Goal: Task Accomplishment & Management: Manage account settings

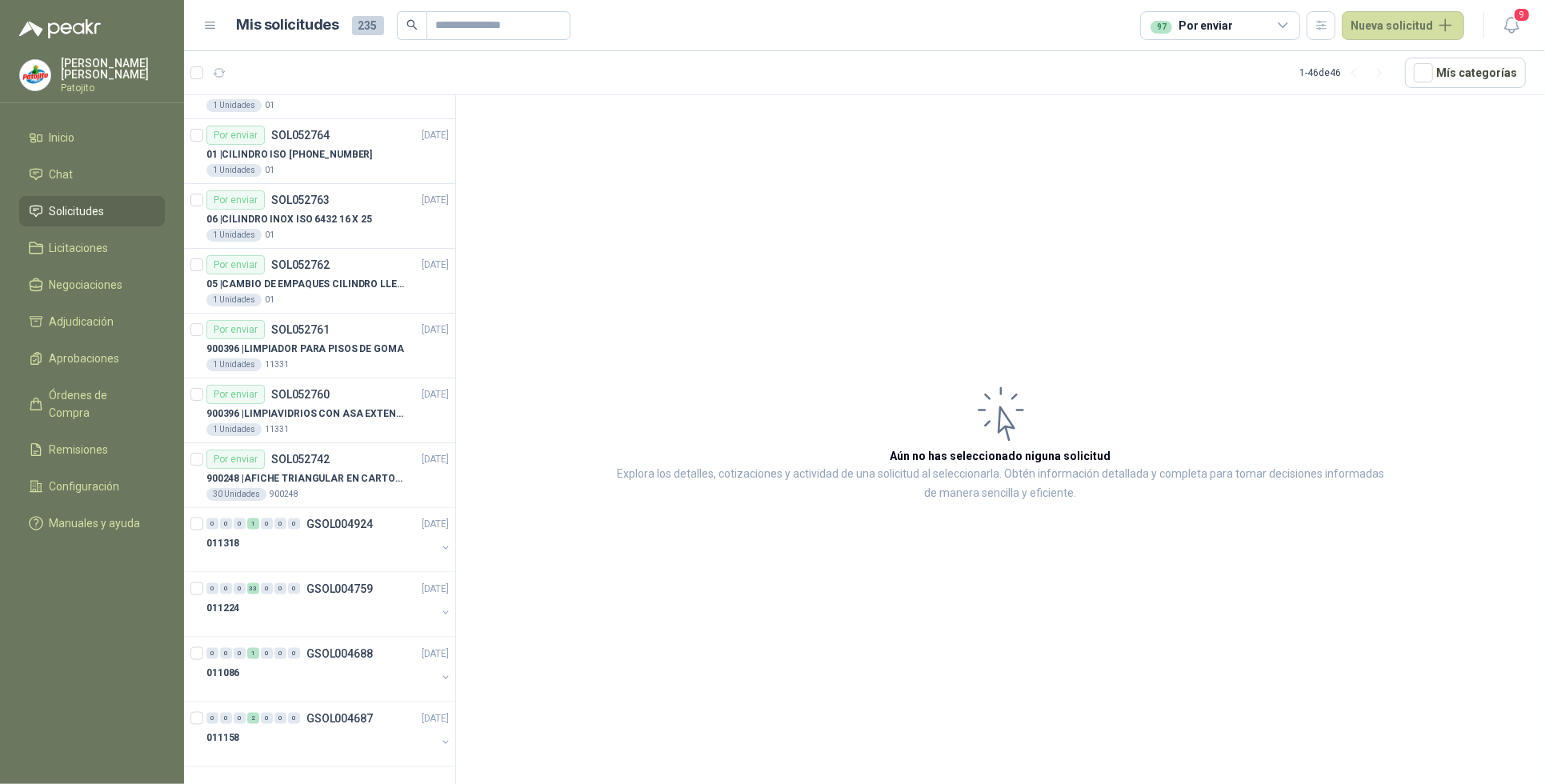
scroll to position [2015, 0]
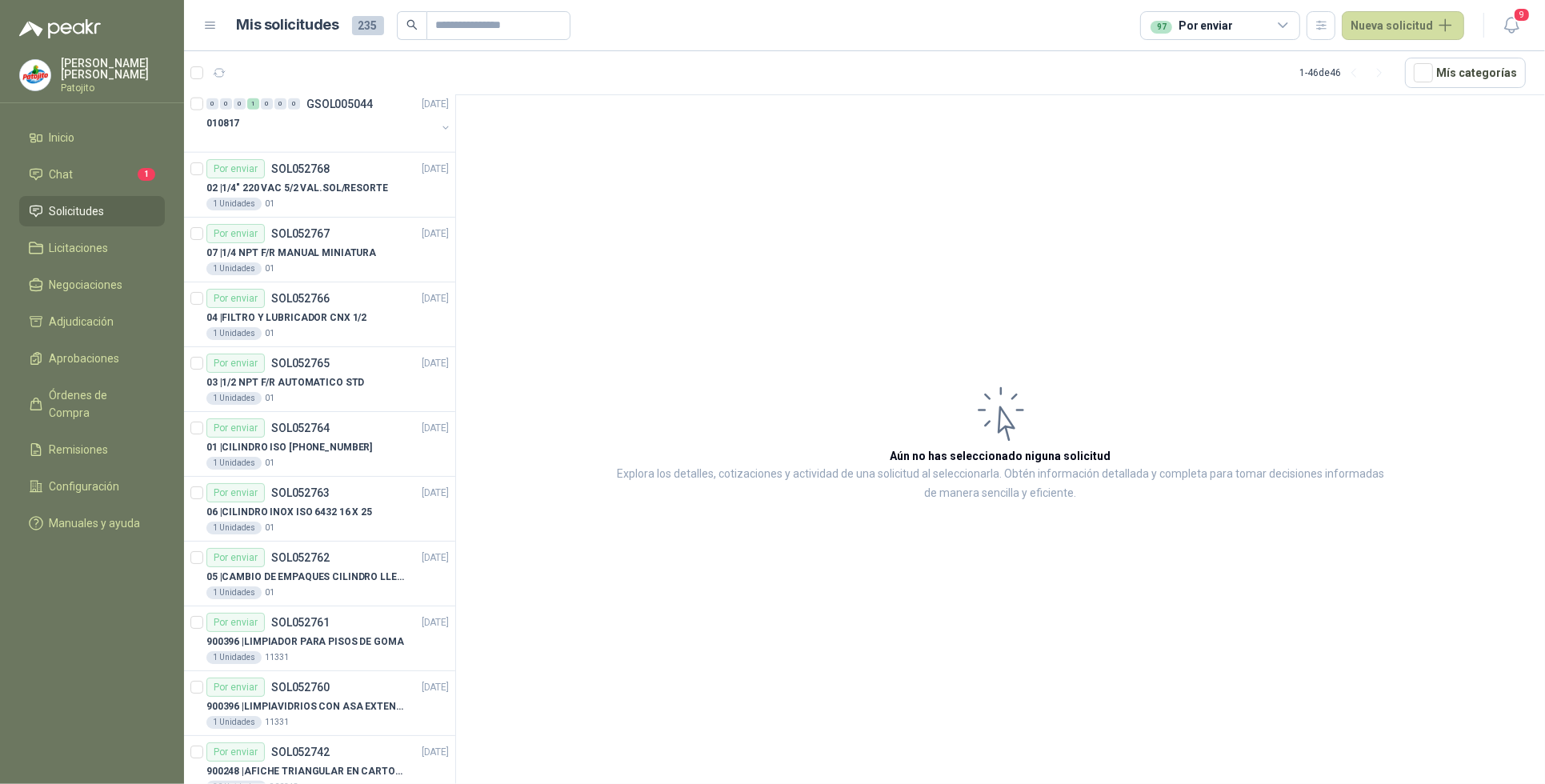
click at [1286, 25] on icon at bounding box center [1283, 25] width 15 height 15
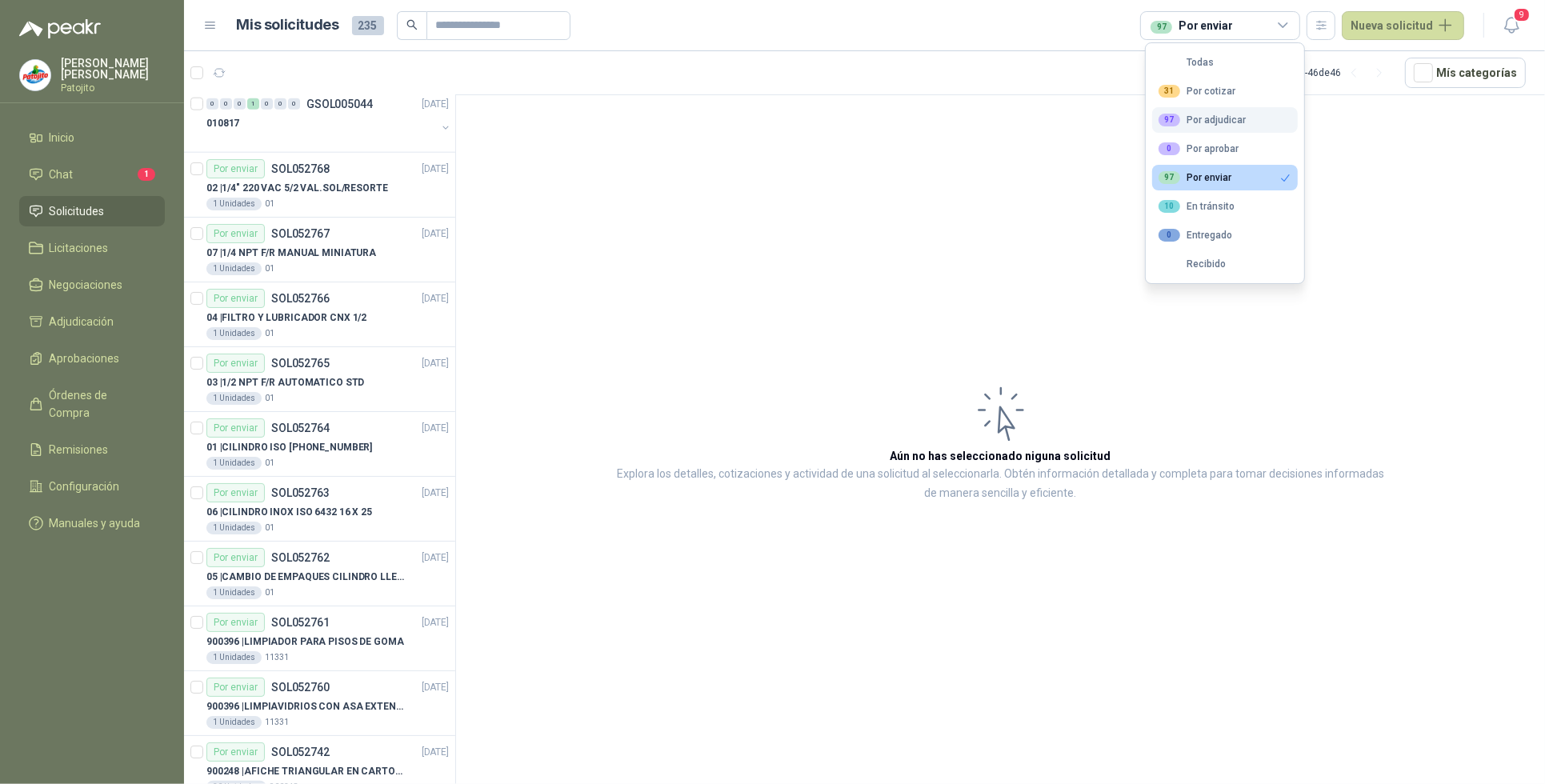
click at [1250, 122] on button "97 Por adjudicar" at bounding box center [1225, 120] width 146 height 25
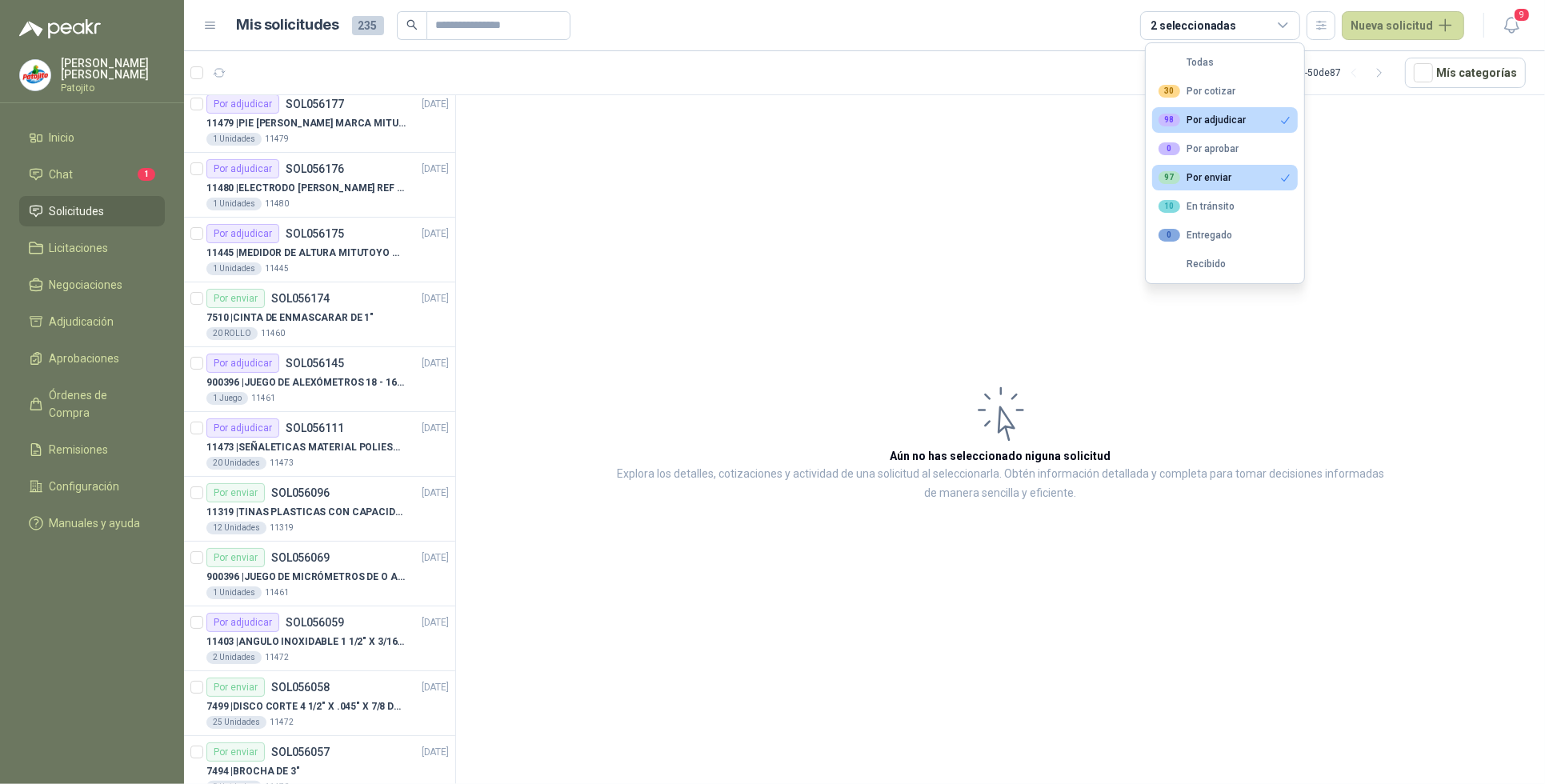
click at [1271, 173] on button "97 Por enviar" at bounding box center [1225, 177] width 146 height 25
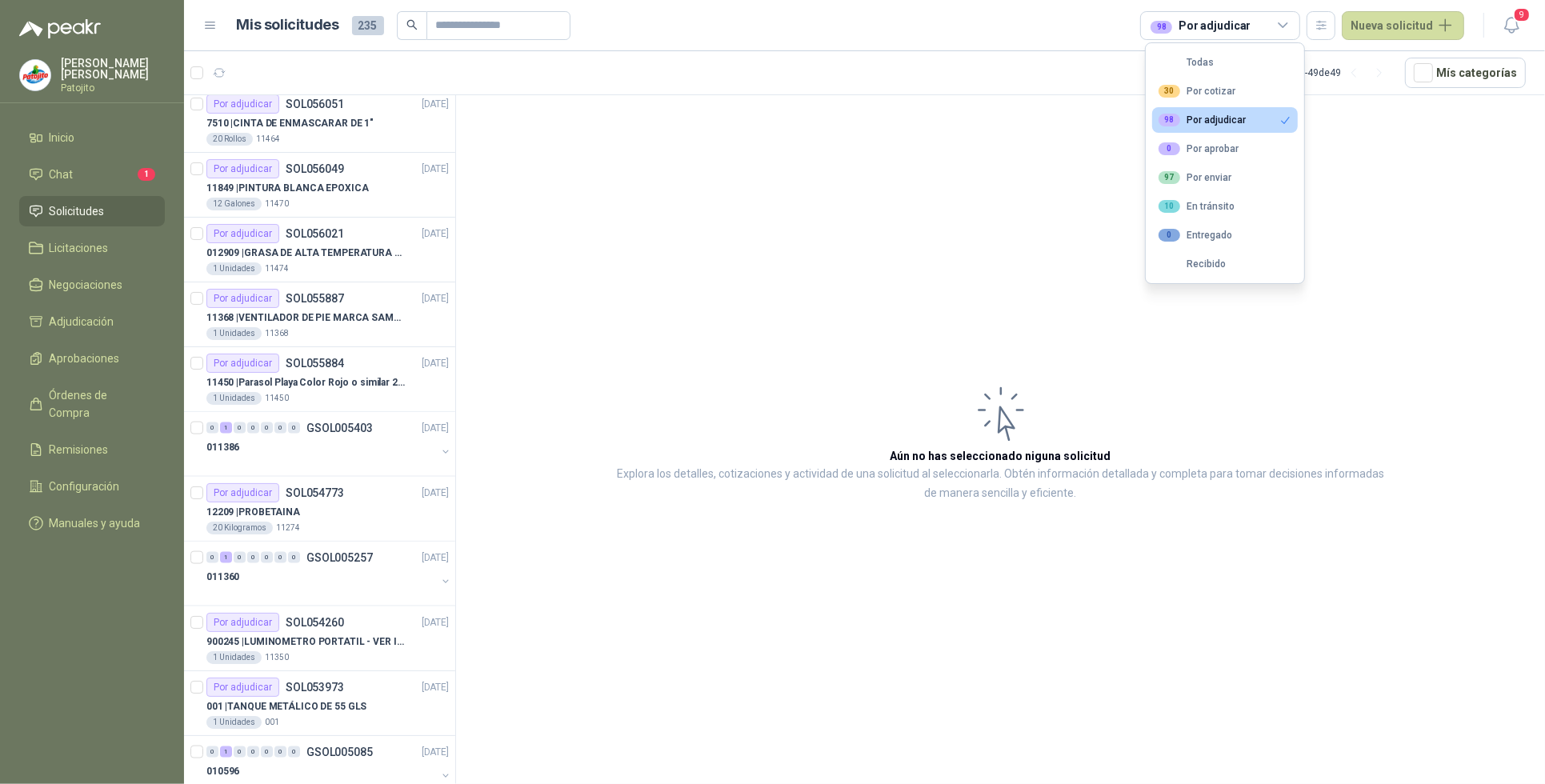
click at [786, 610] on article "Aún no has seleccionado niguna solicitud Explora los detalles, cotizaciones y a…" at bounding box center [1000, 443] width 1089 height 695
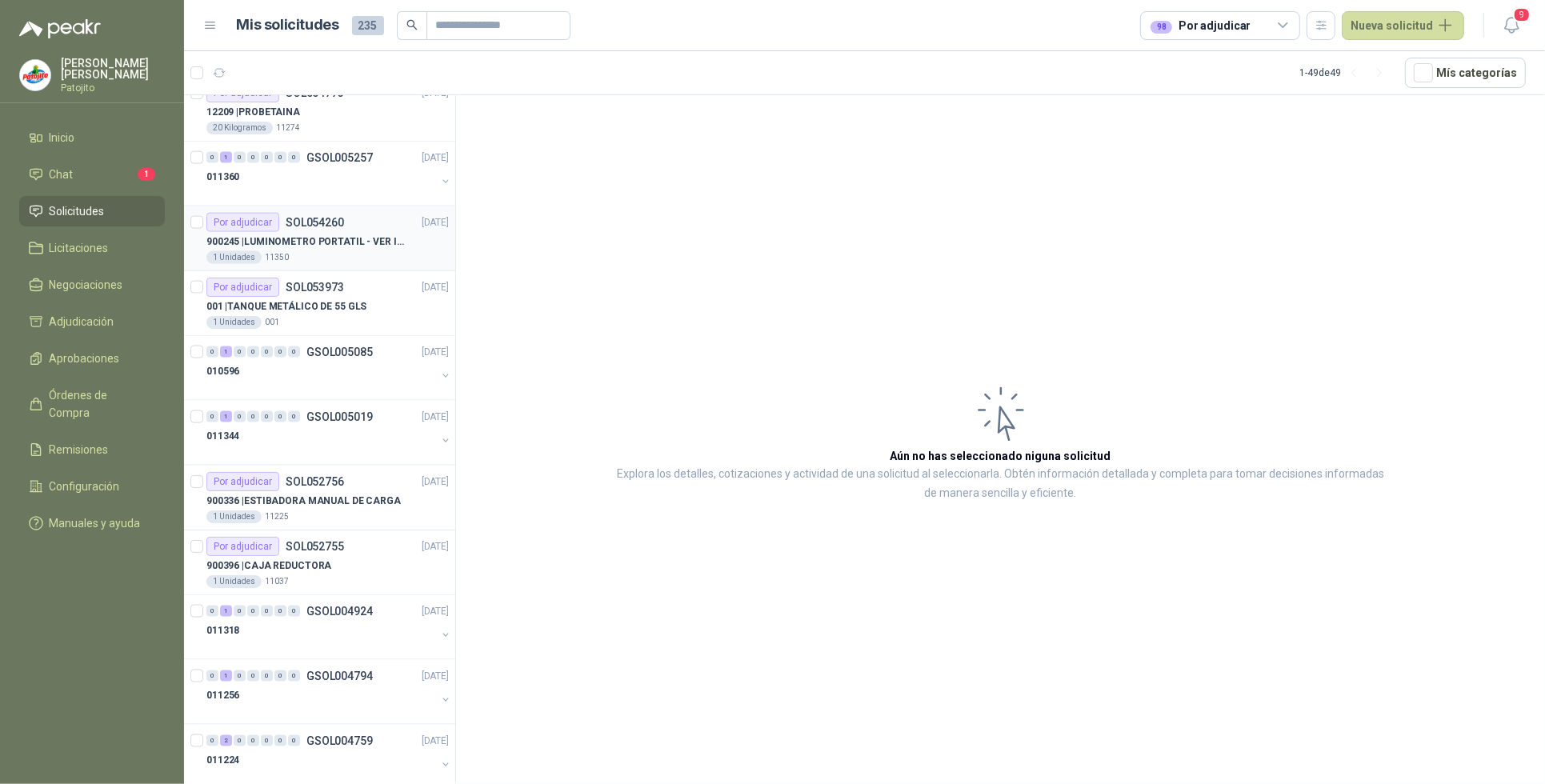
scroll to position [2510, 0]
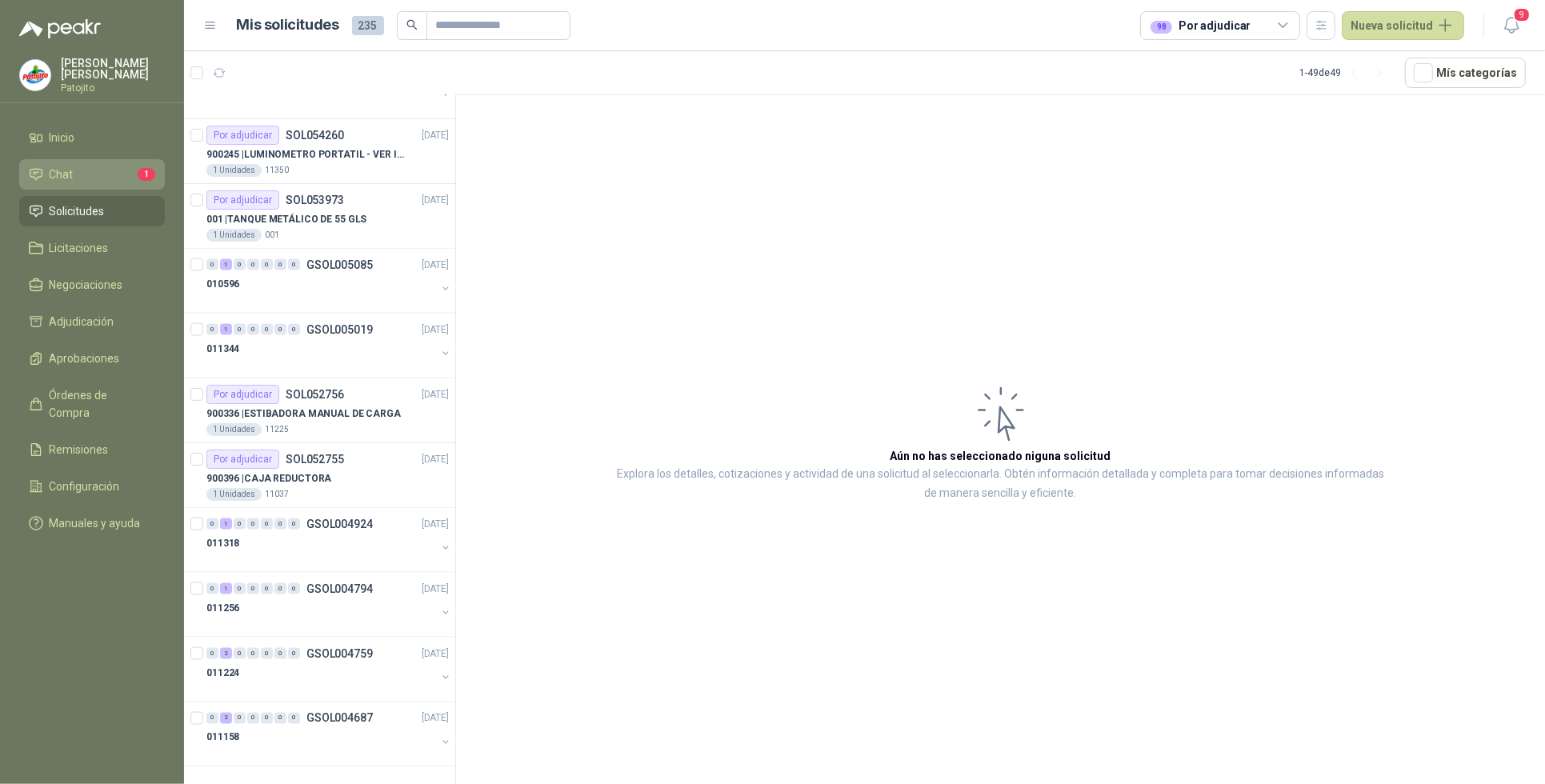
click at [96, 178] on li "Chat 1" at bounding box center [92, 174] width 126 height 18
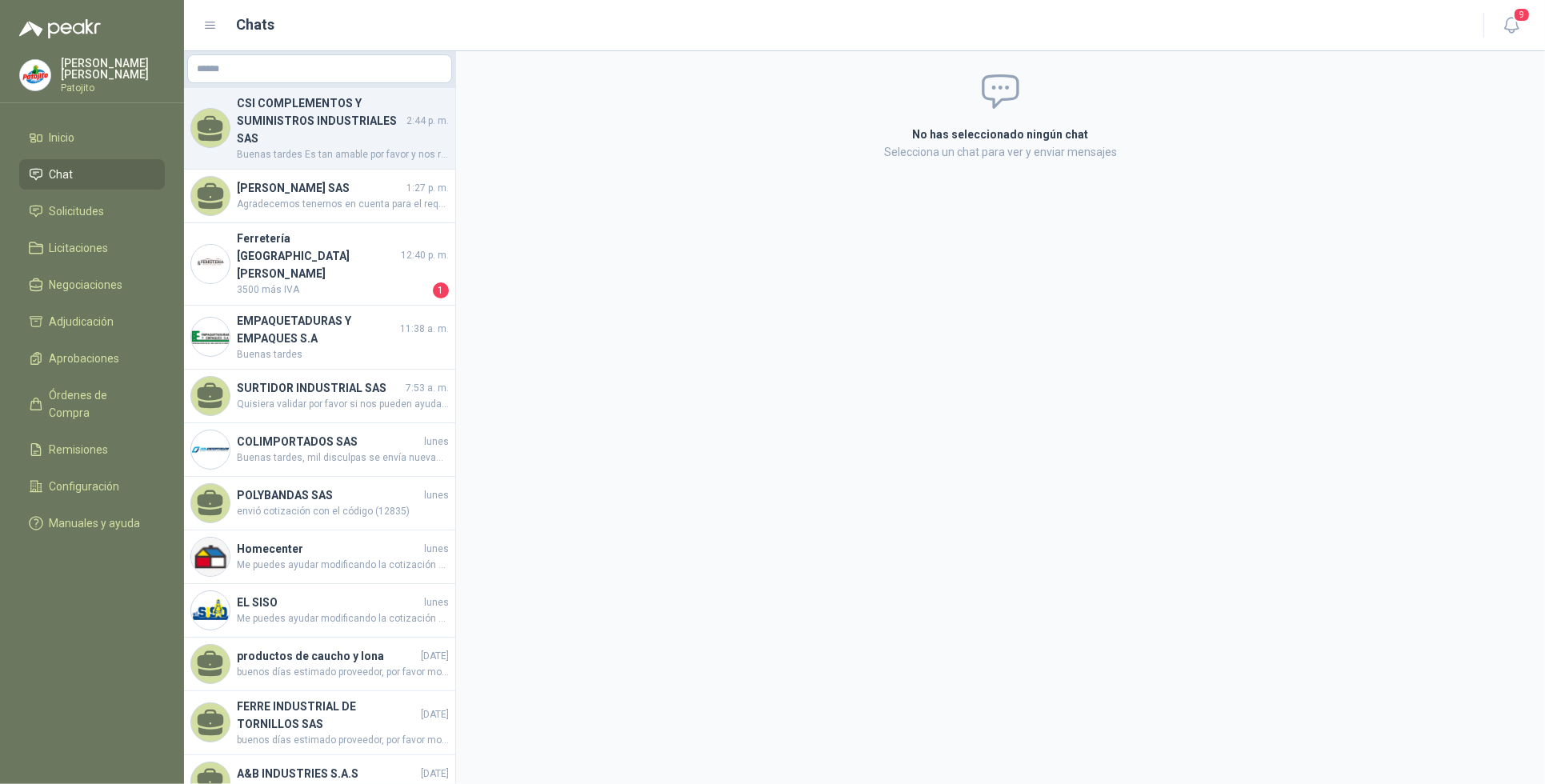
click at [380, 133] on h4 "CSI COMPLEMENTOS Y SUMINISTROS INDUSTRIALES SAS" at bounding box center [319, 121] width 166 height 53
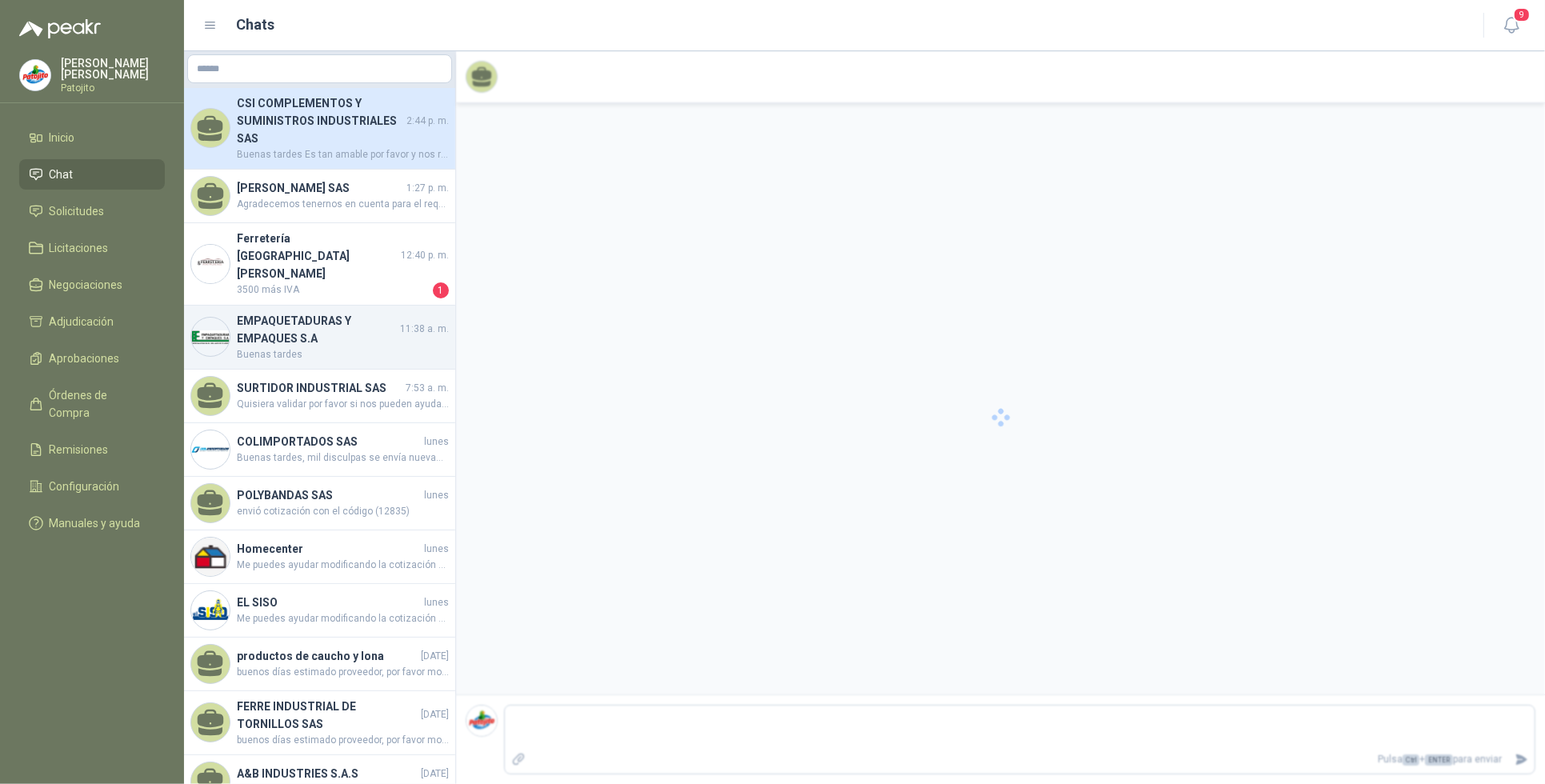
scroll to position [290, 0]
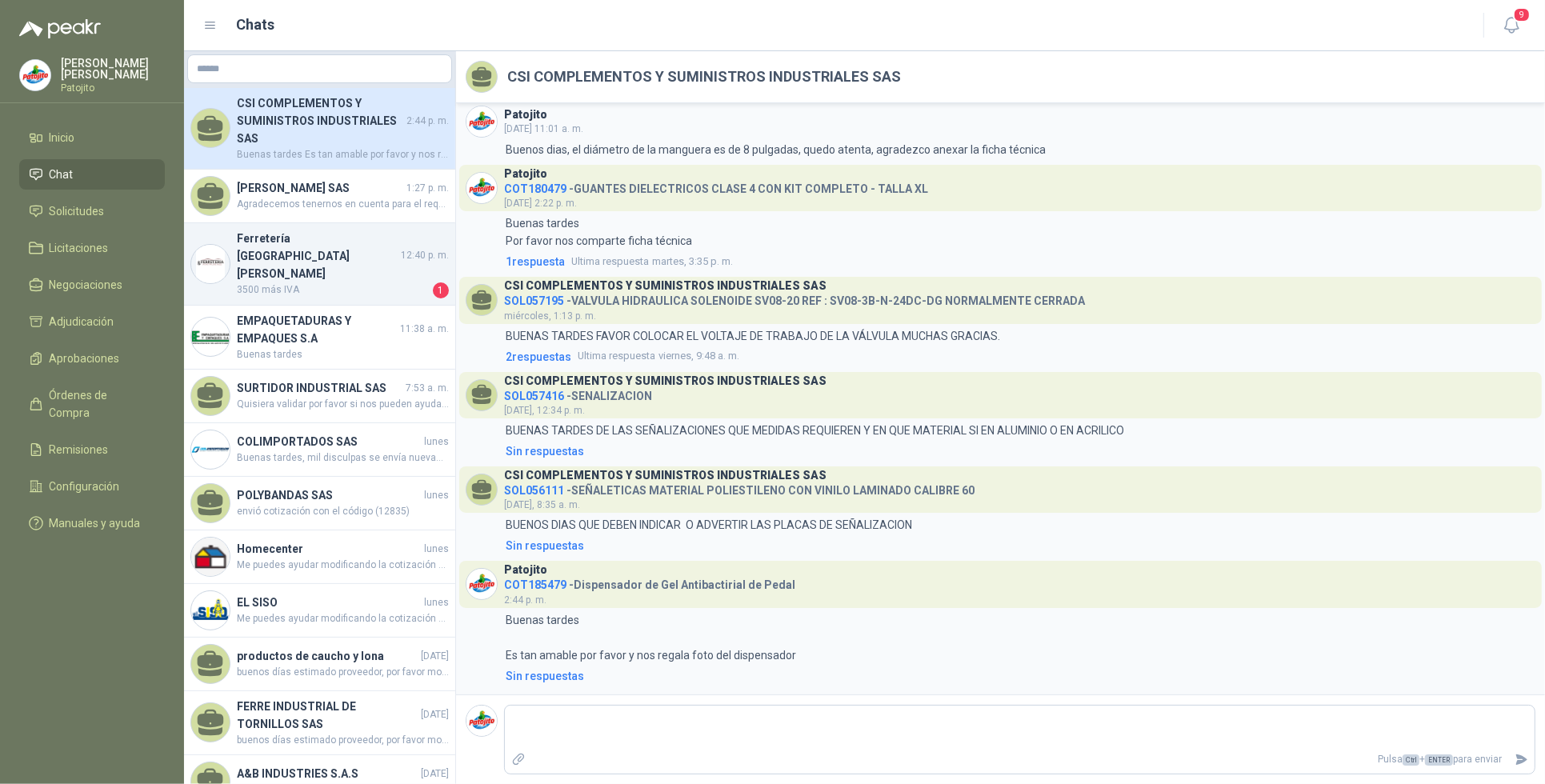
click at [310, 282] on span "3500 más IVA" at bounding box center [333, 290] width 193 height 16
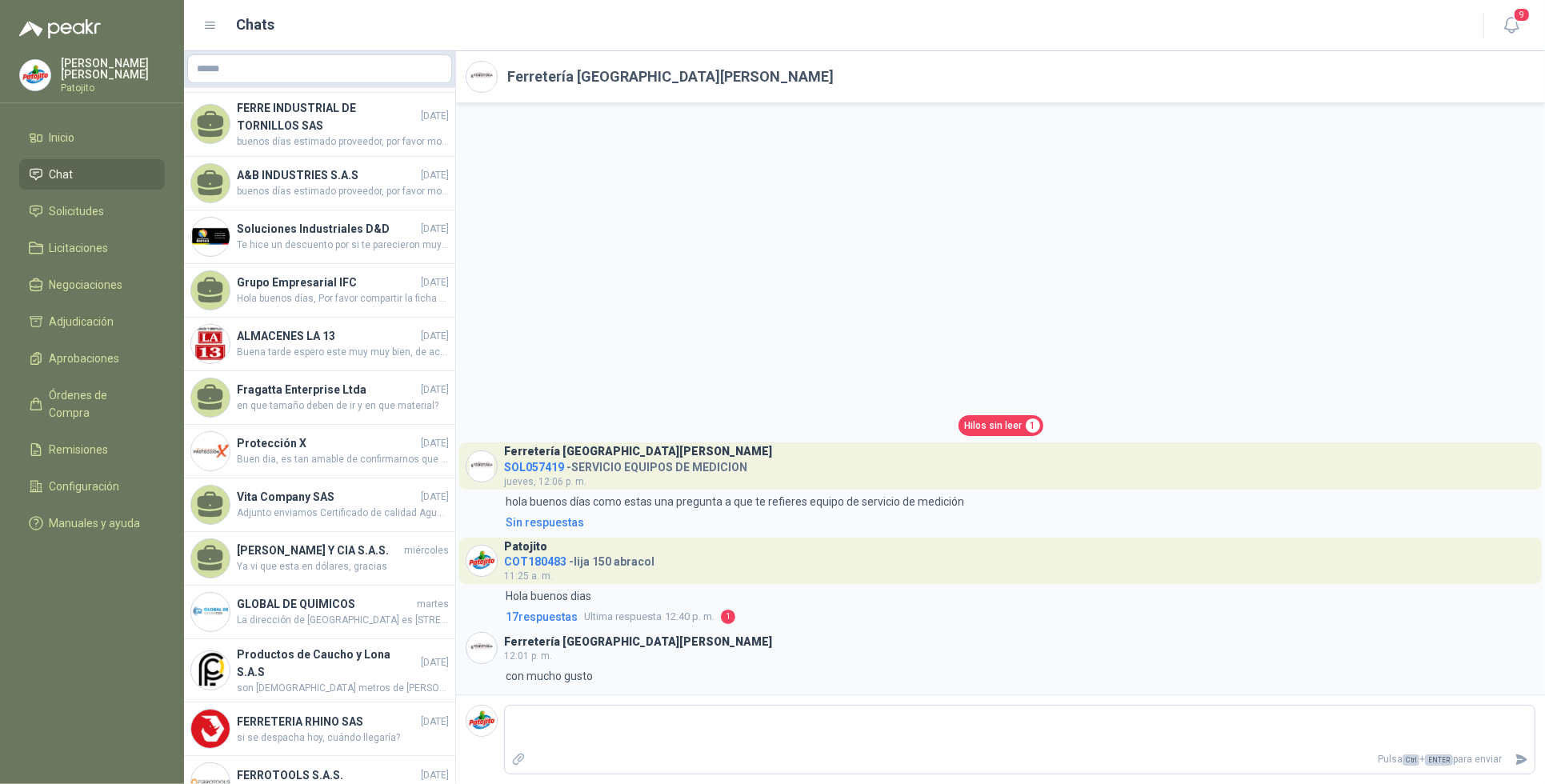
scroll to position [600, 0]
click at [86, 205] on span "Solicitudes" at bounding box center [77, 211] width 55 height 18
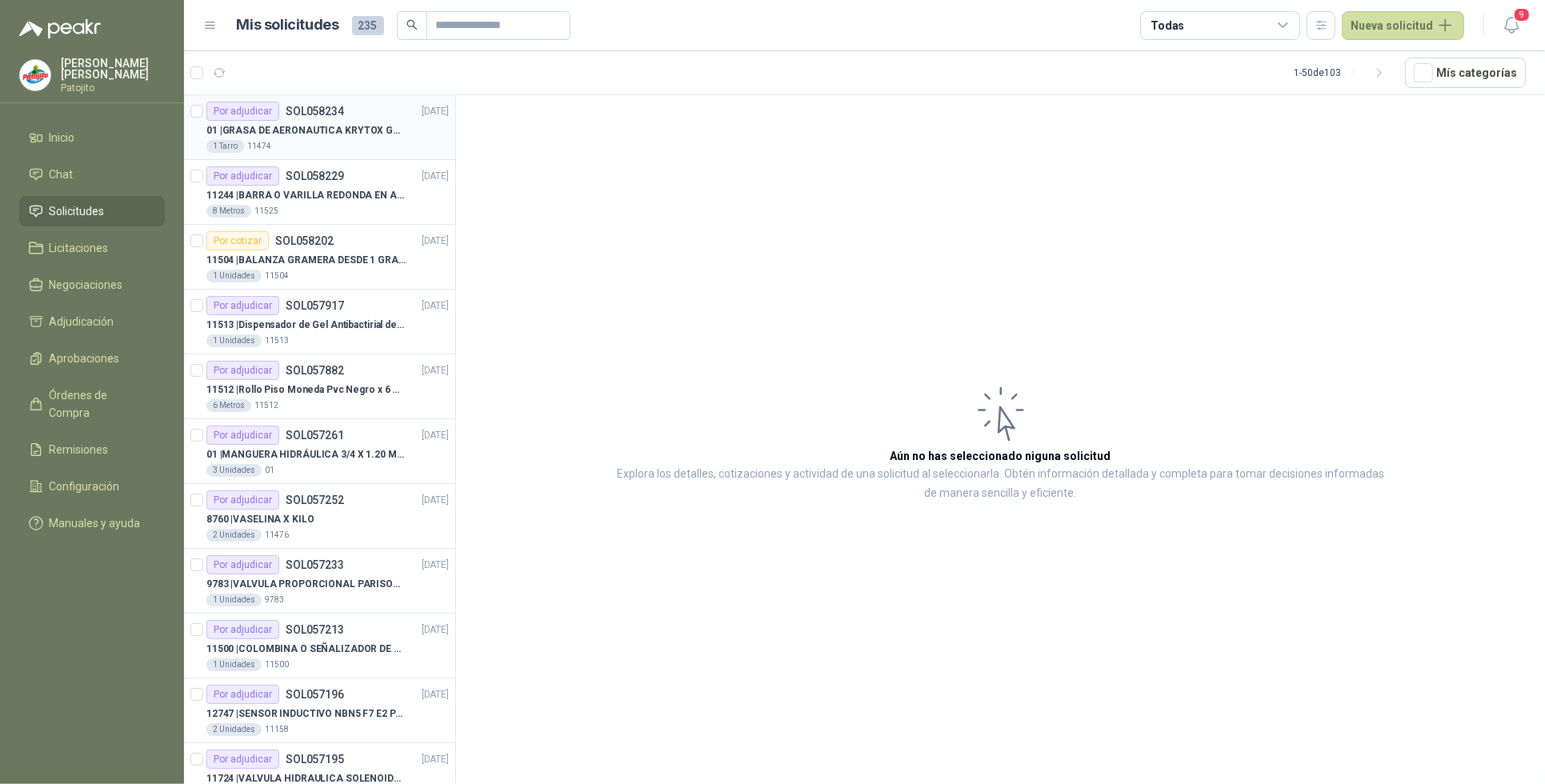
click at [317, 136] on p "01 | GRASA DE AERONAUTICA KRYTOX GPL 207 (SE ADJUNTA IMAGEN DE REFERENCIA)" at bounding box center [305, 131] width 199 height 16
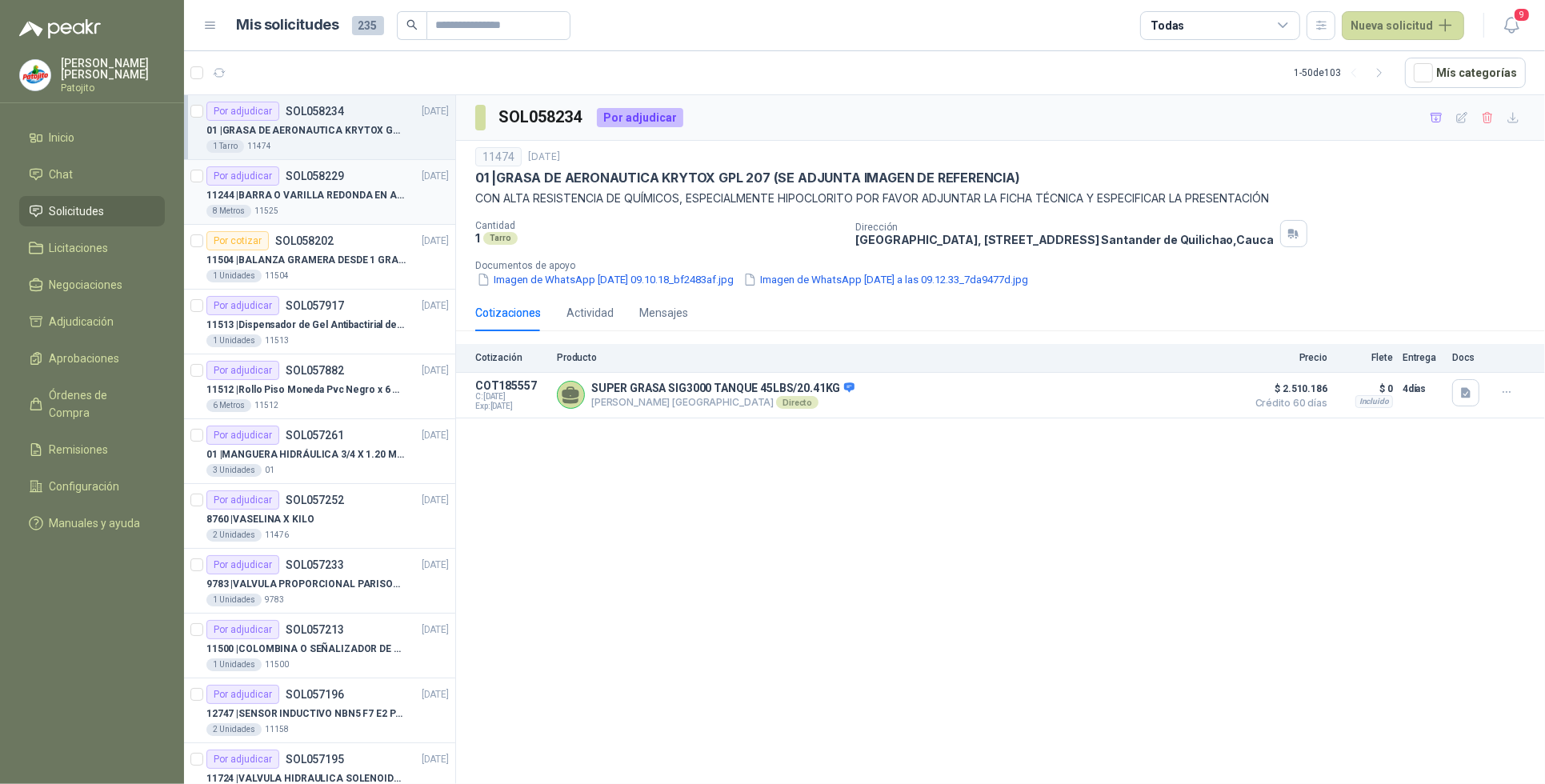
click at [313, 212] on div "8 Metros 11525" at bounding box center [327, 211] width 242 height 13
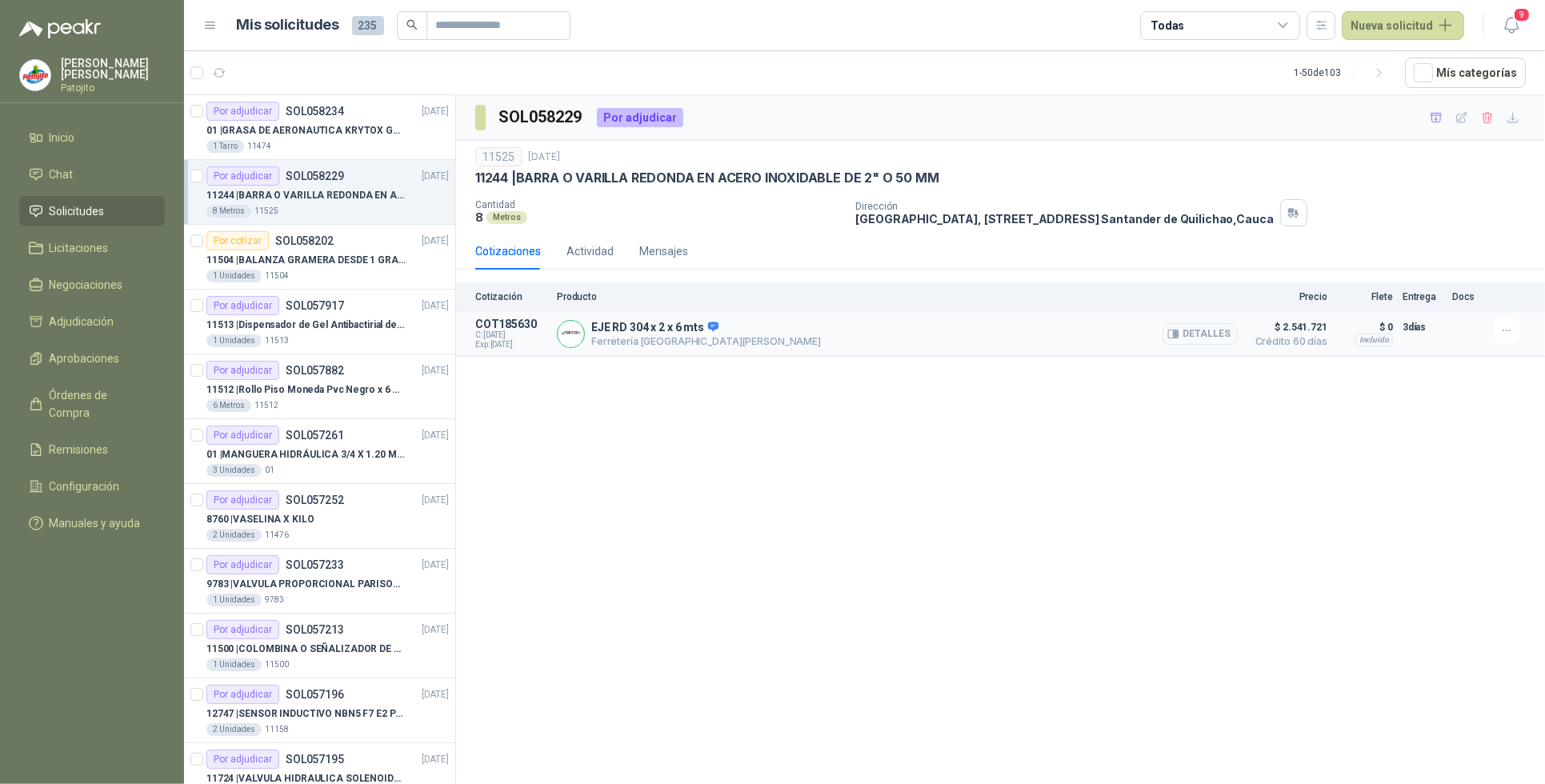
drag, startPoint x: 1213, startPoint y: 335, endPoint x: 1204, endPoint y: 345, distance: 13.5
click at [1209, 335] on button "Detalles" at bounding box center [1200, 334] width 75 height 21
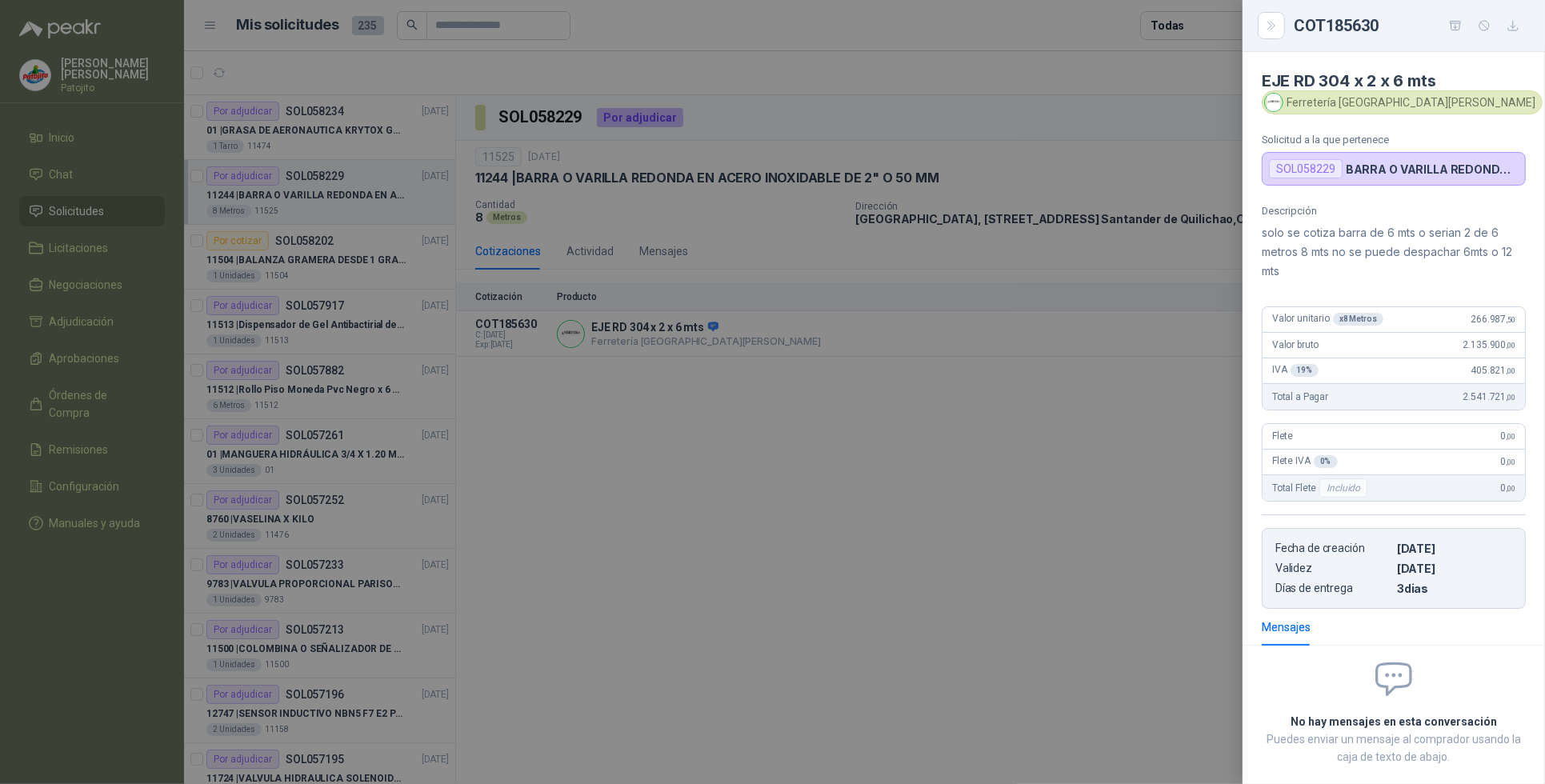
scroll to position [88, 0]
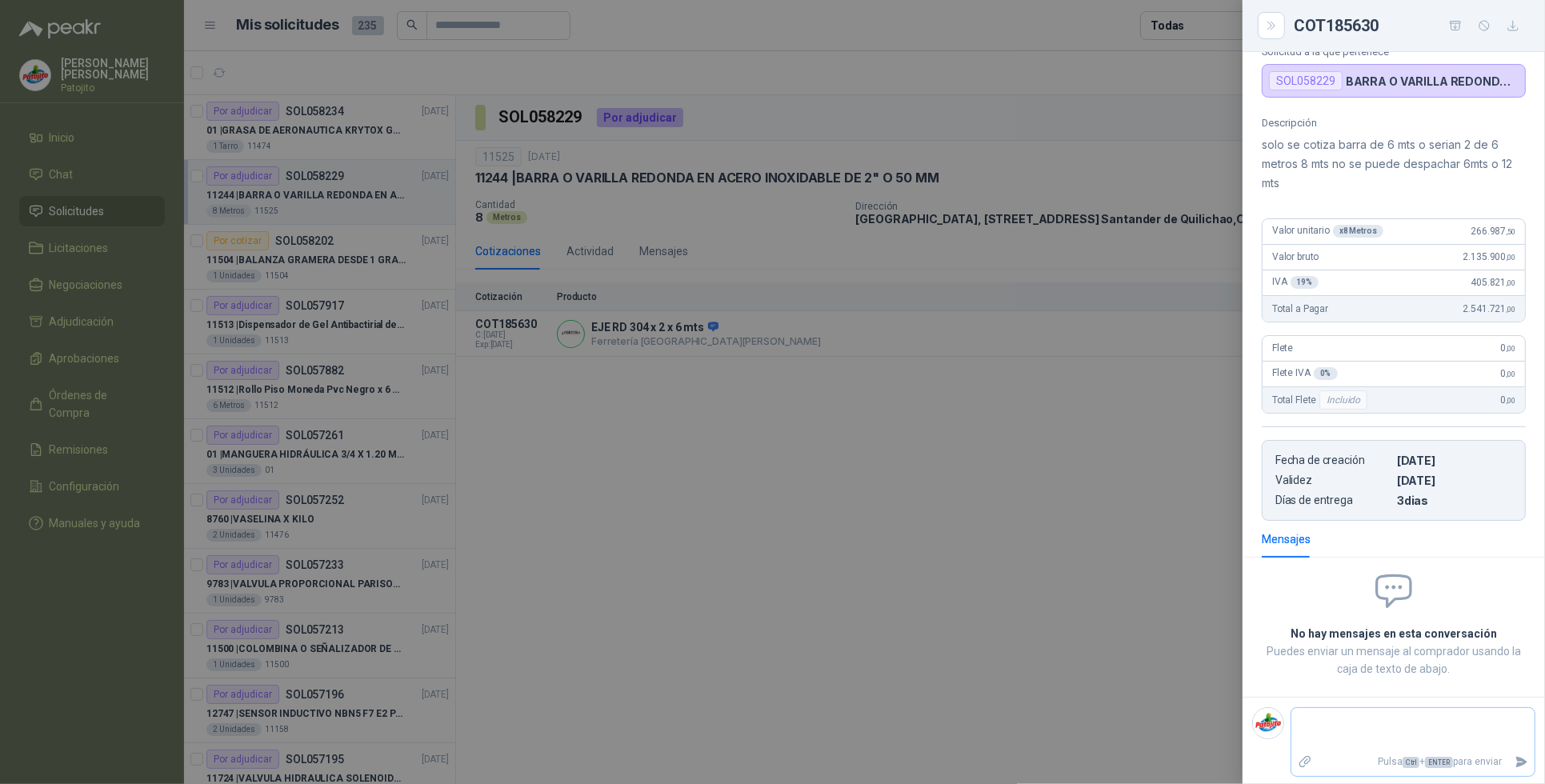
click at [1302, 736] on textarea at bounding box center [1413, 730] width 243 height 37
click at [1000, 456] on div at bounding box center [772, 392] width 1545 height 784
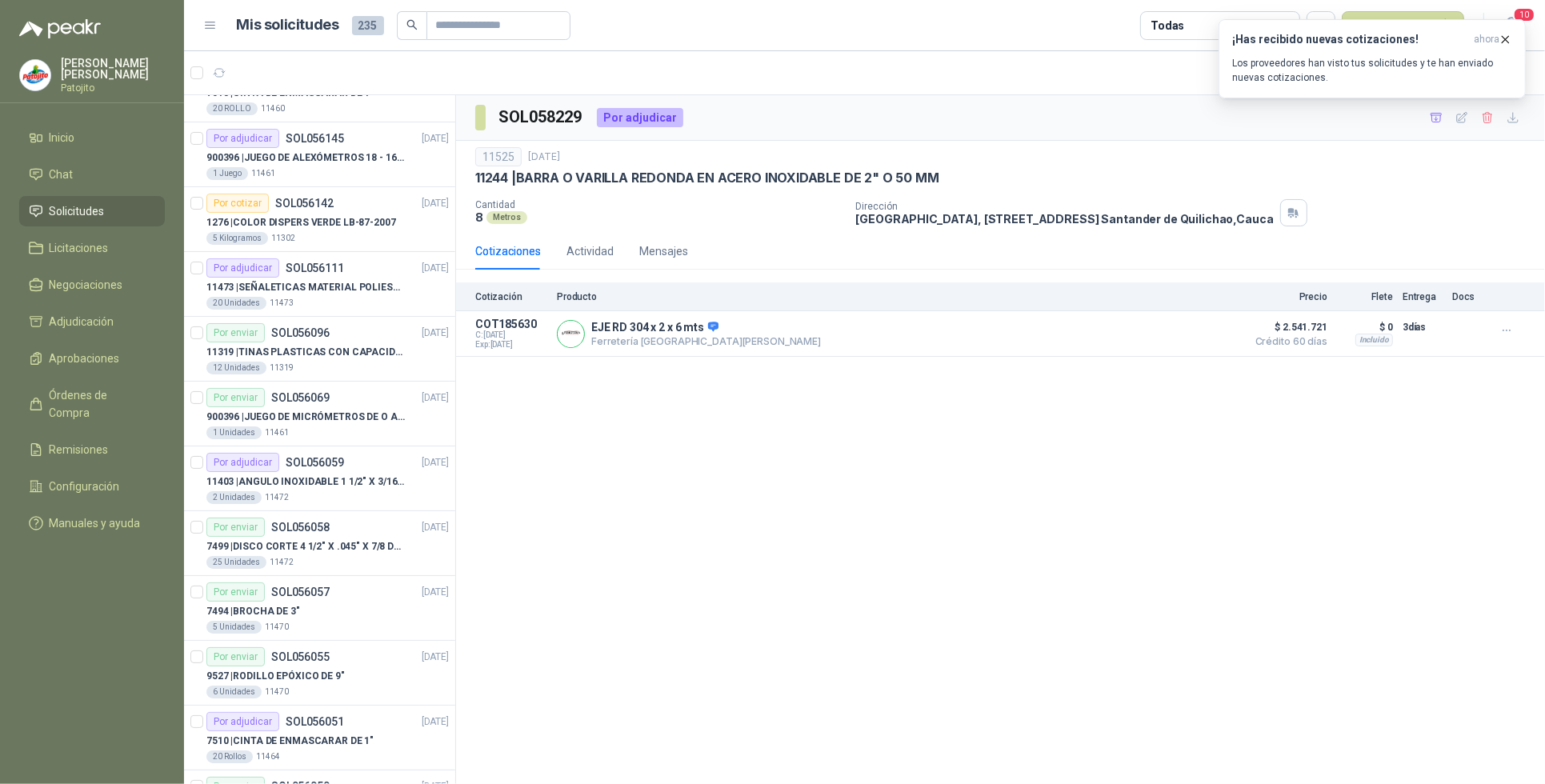
scroll to position [2576, 0]
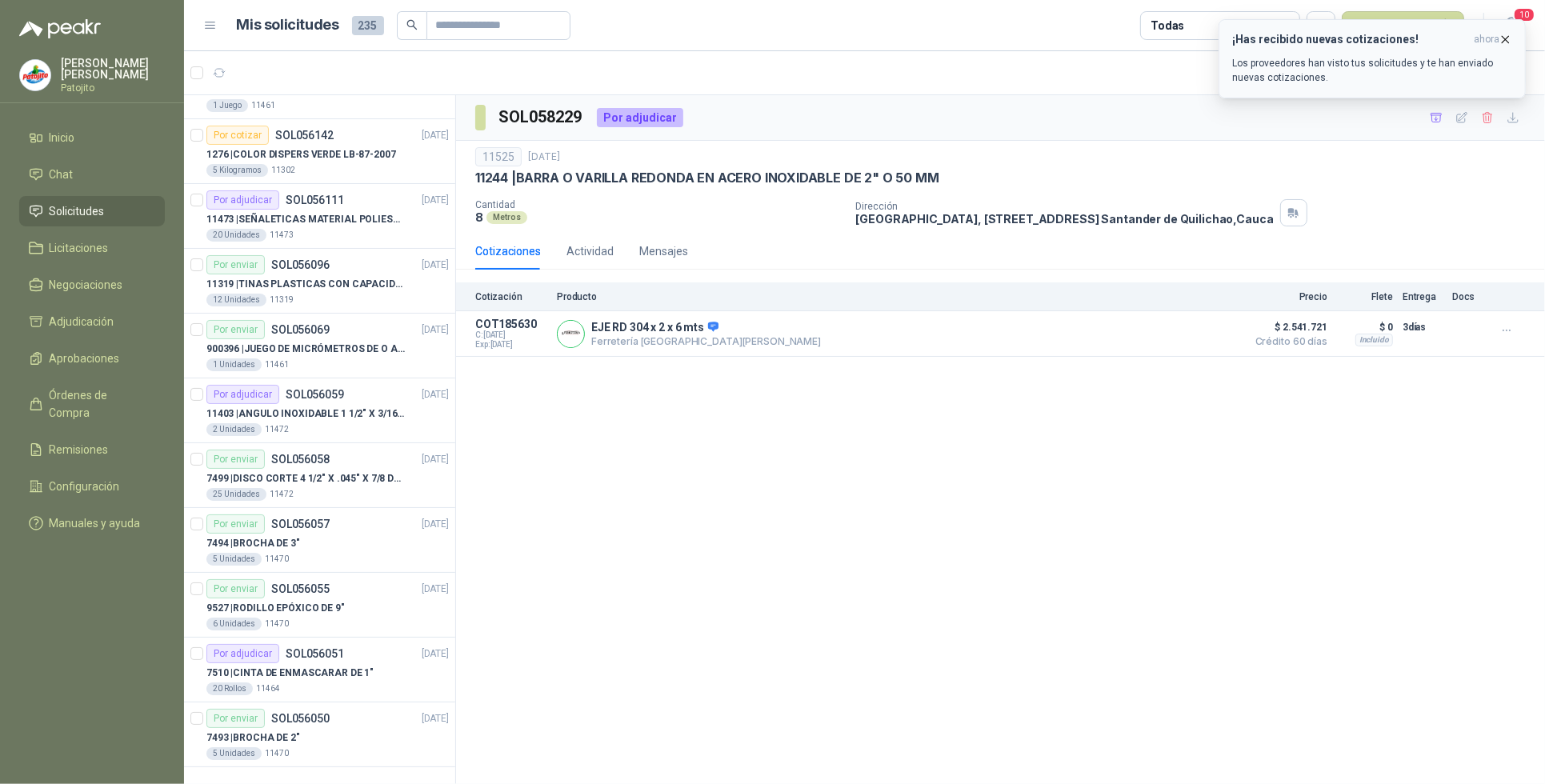
click at [1510, 37] on icon "button" at bounding box center [1505, 40] width 14 height 14
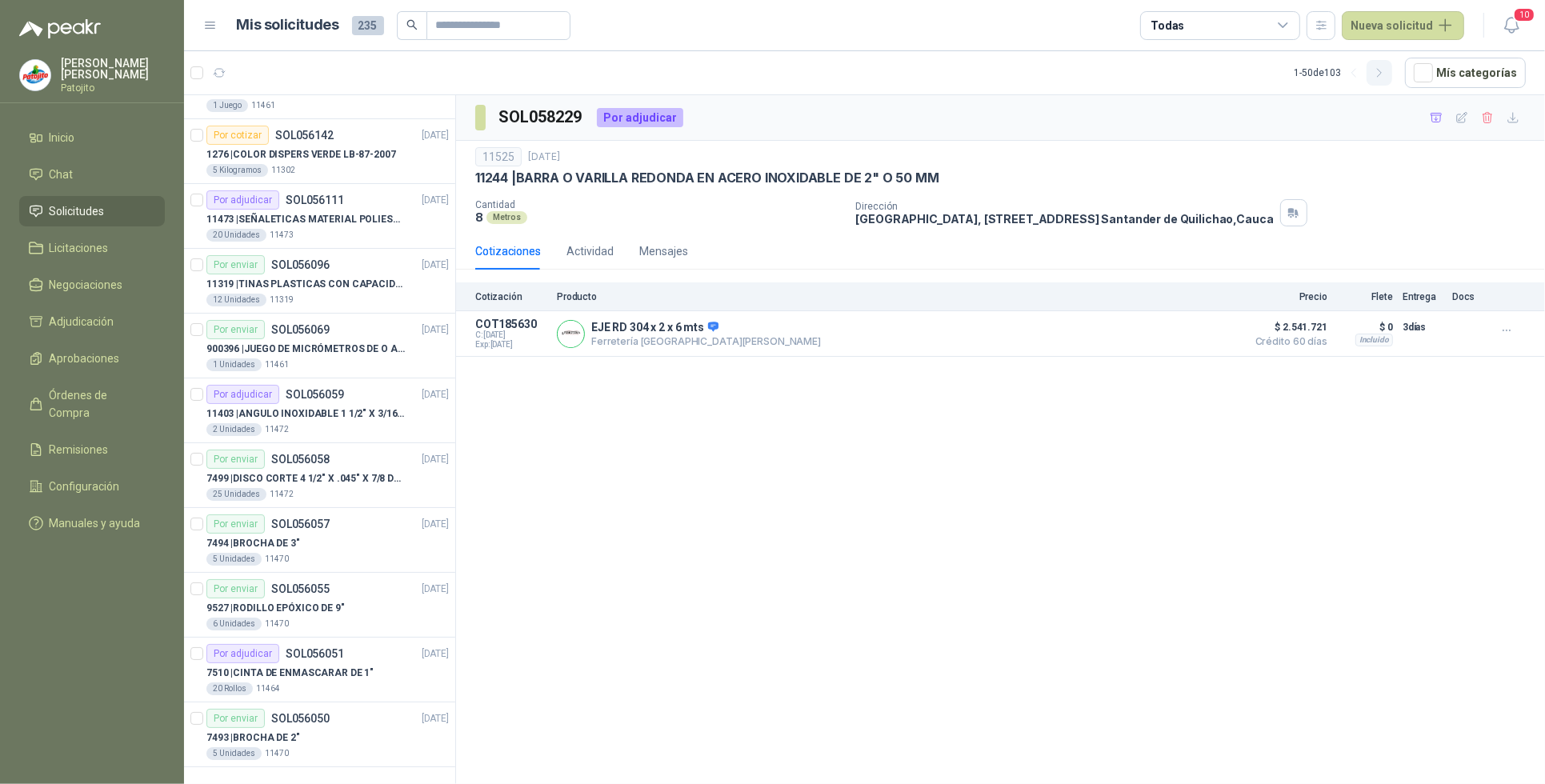
click at [1386, 76] on icon "button" at bounding box center [1380, 73] width 14 height 14
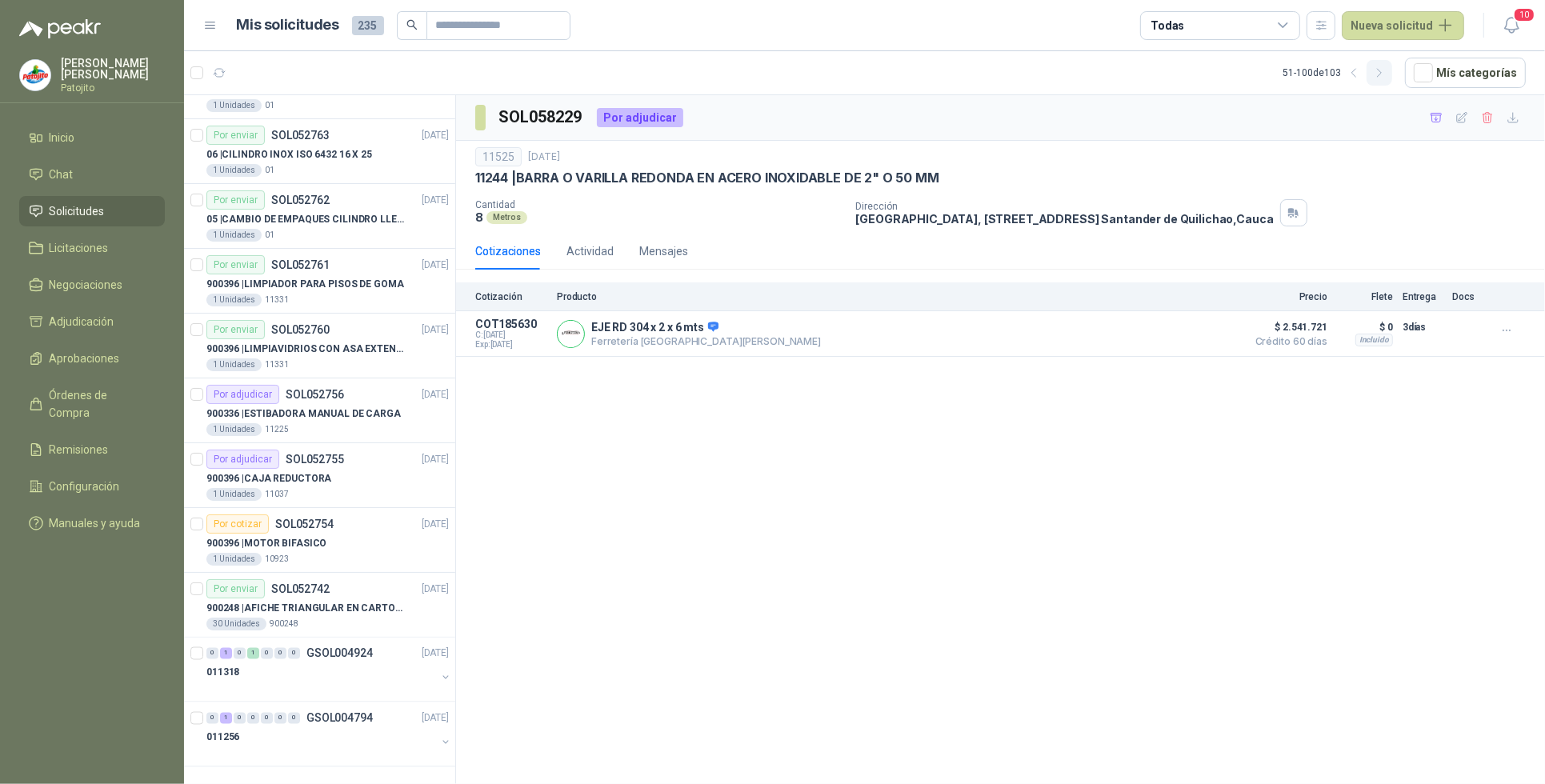
click at [1386, 69] on icon "button" at bounding box center [1380, 73] width 14 height 14
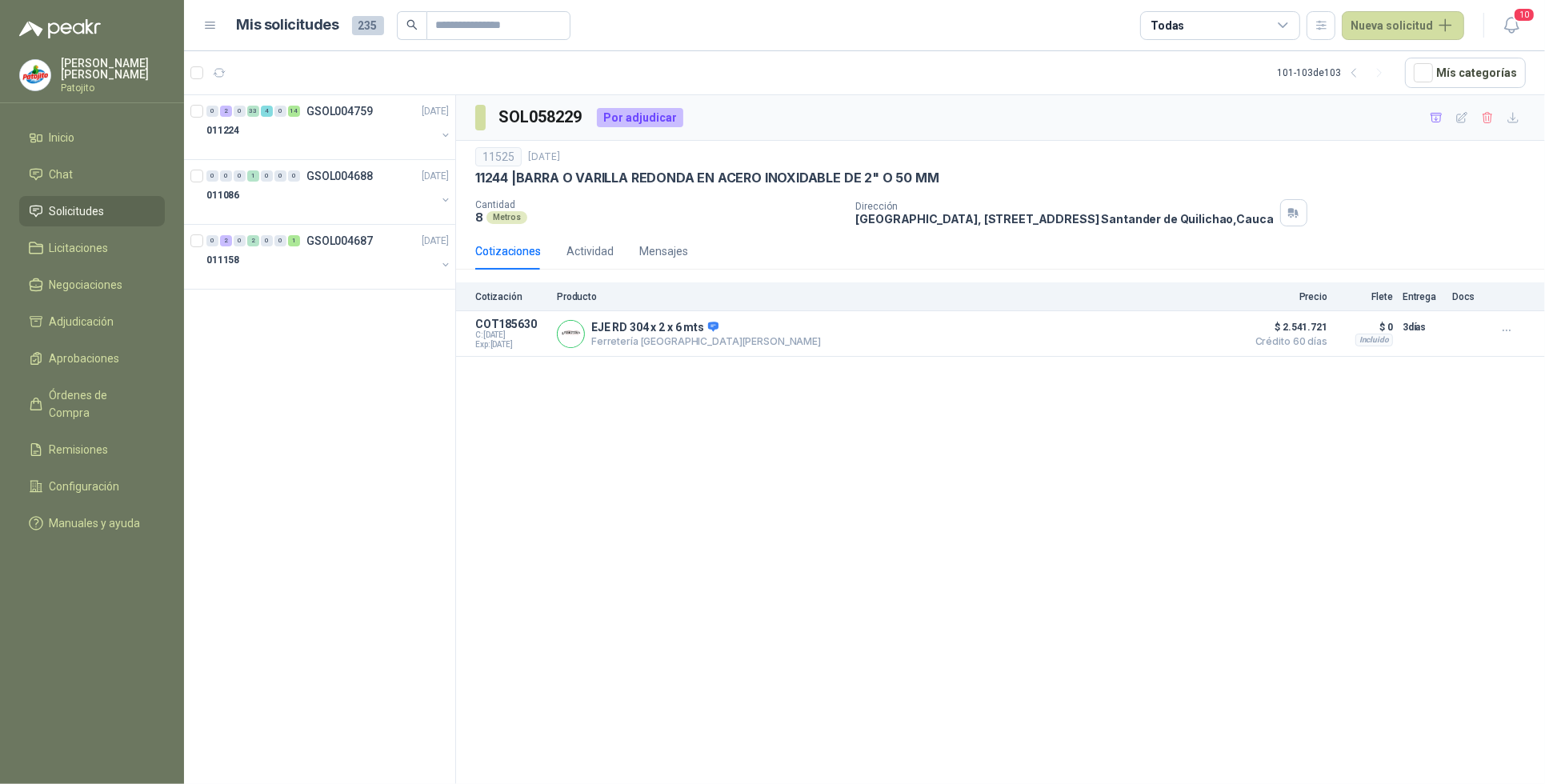
scroll to position [0, 0]
click at [1361, 74] on icon "button" at bounding box center [1354, 73] width 14 height 14
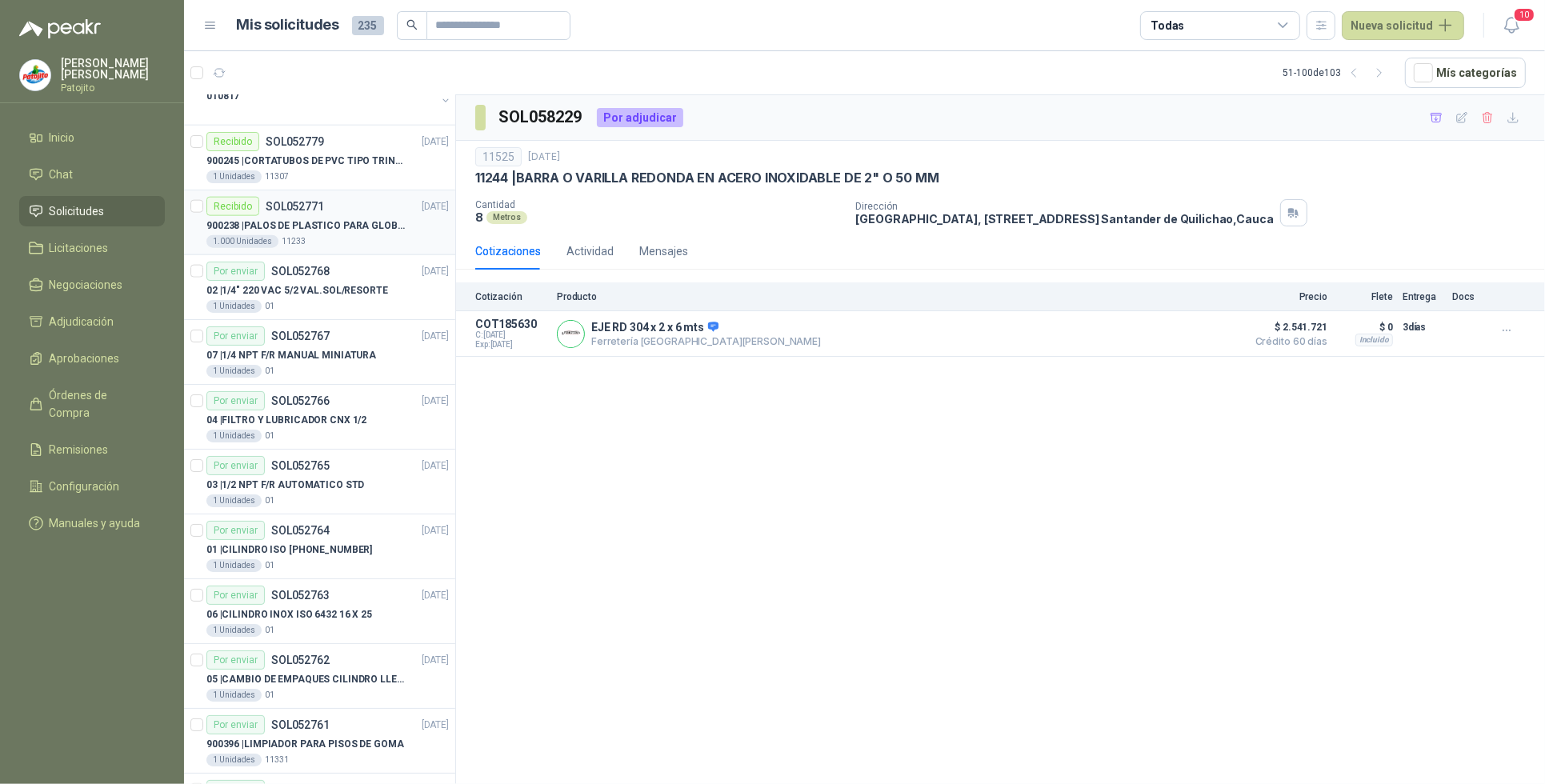
scroll to position [2576, 0]
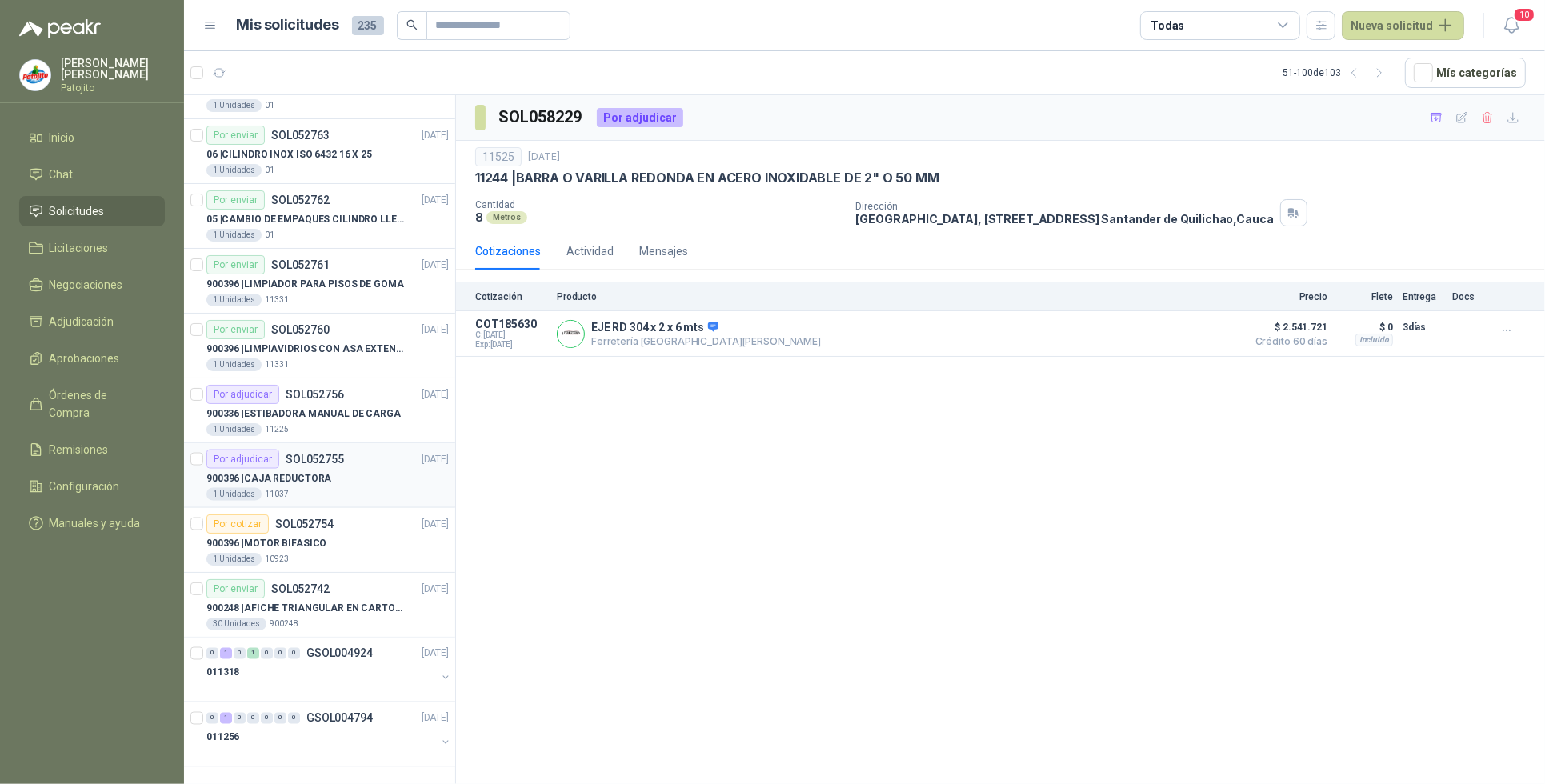
click at [344, 482] on div "900396 | CAJA REDUCTORA" at bounding box center [327, 479] width 242 height 19
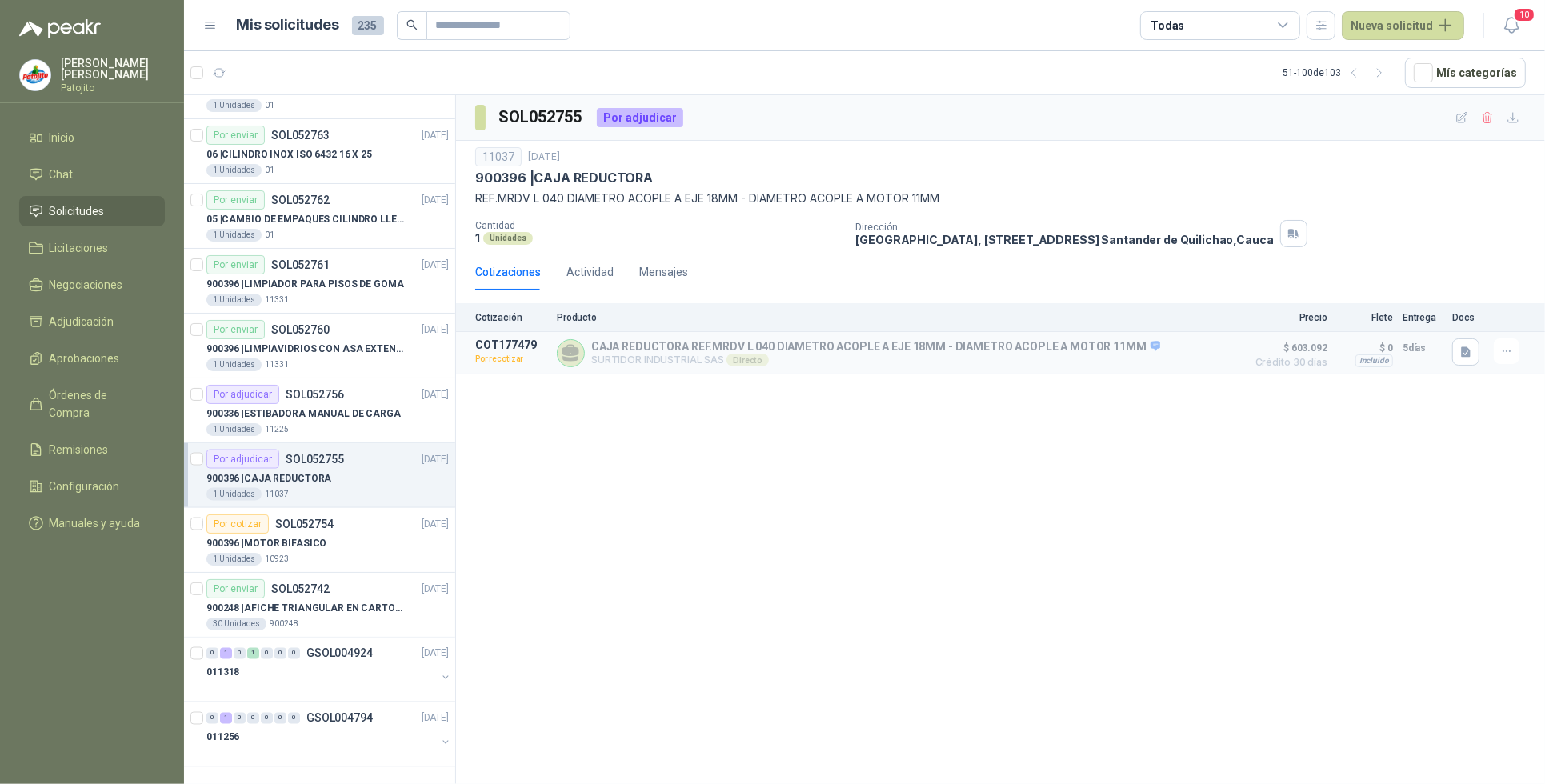
click at [1128, 551] on div "SOL052755 Por adjudicar 11037 [DATE] 900396 | CAJA REDUCTORA REF.MRDV L 040 DIA…" at bounding box center [1000, 443] width 1089 height 695
click at [853, 469] on div "SOL052755 Por adjudicar 11037 [DATE] 900396 | CAJA REDUCTORA REF.MRDV L 040 DIA…" at bounding box center [1000, 443] width 1089 height 695
drag, startPoint x: 1386, startPoint y: 72, endPoint x: 885, endPoint y: 231, distance: 525.6
click at [1386, 72] on icon "button" at bounding box center [1380, 73] width 14 height 14
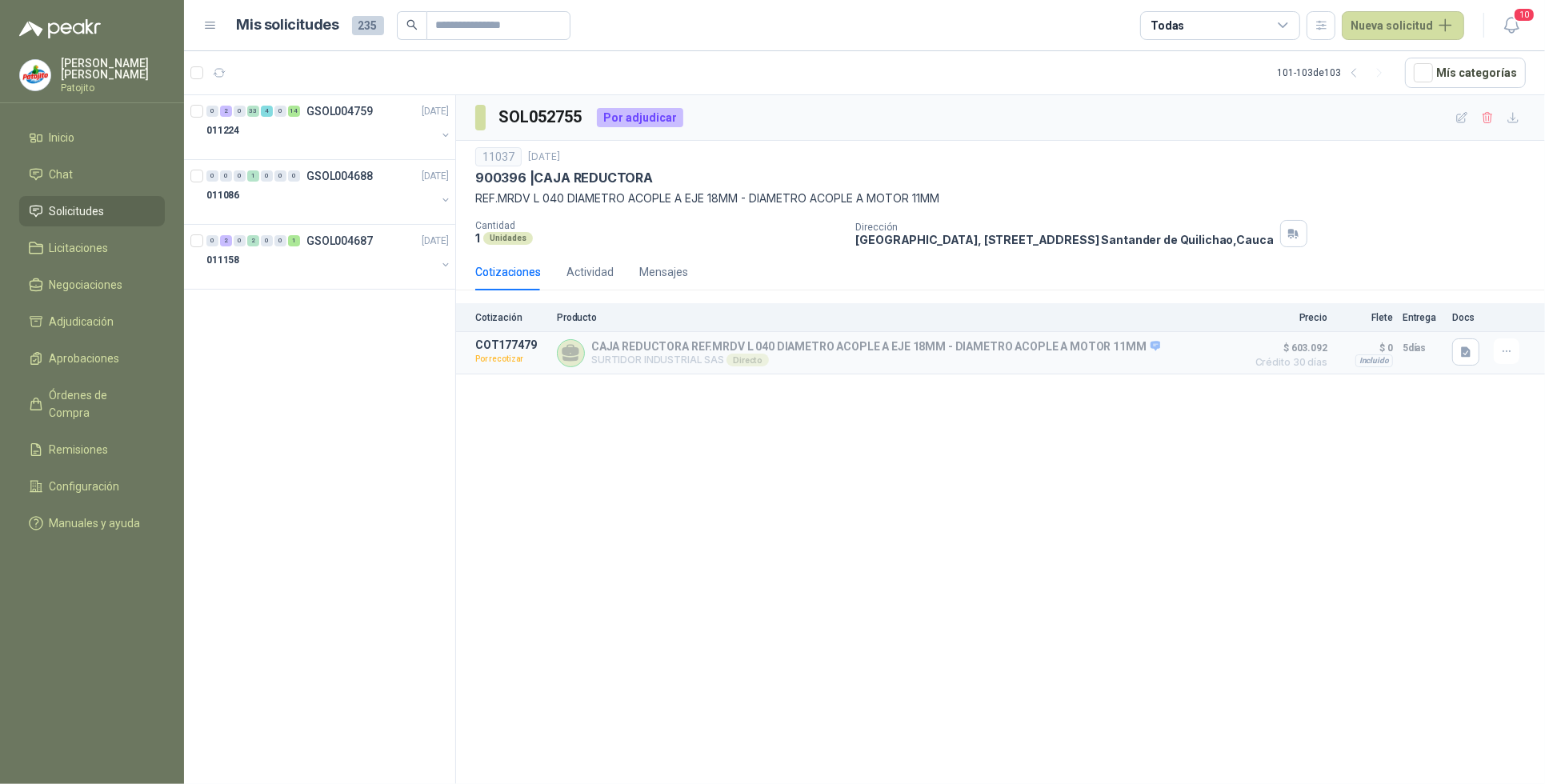
scroll to position [0, 0]
click at [226, 110] on div "2" at bounding box center [226, 112] width 12 height 12
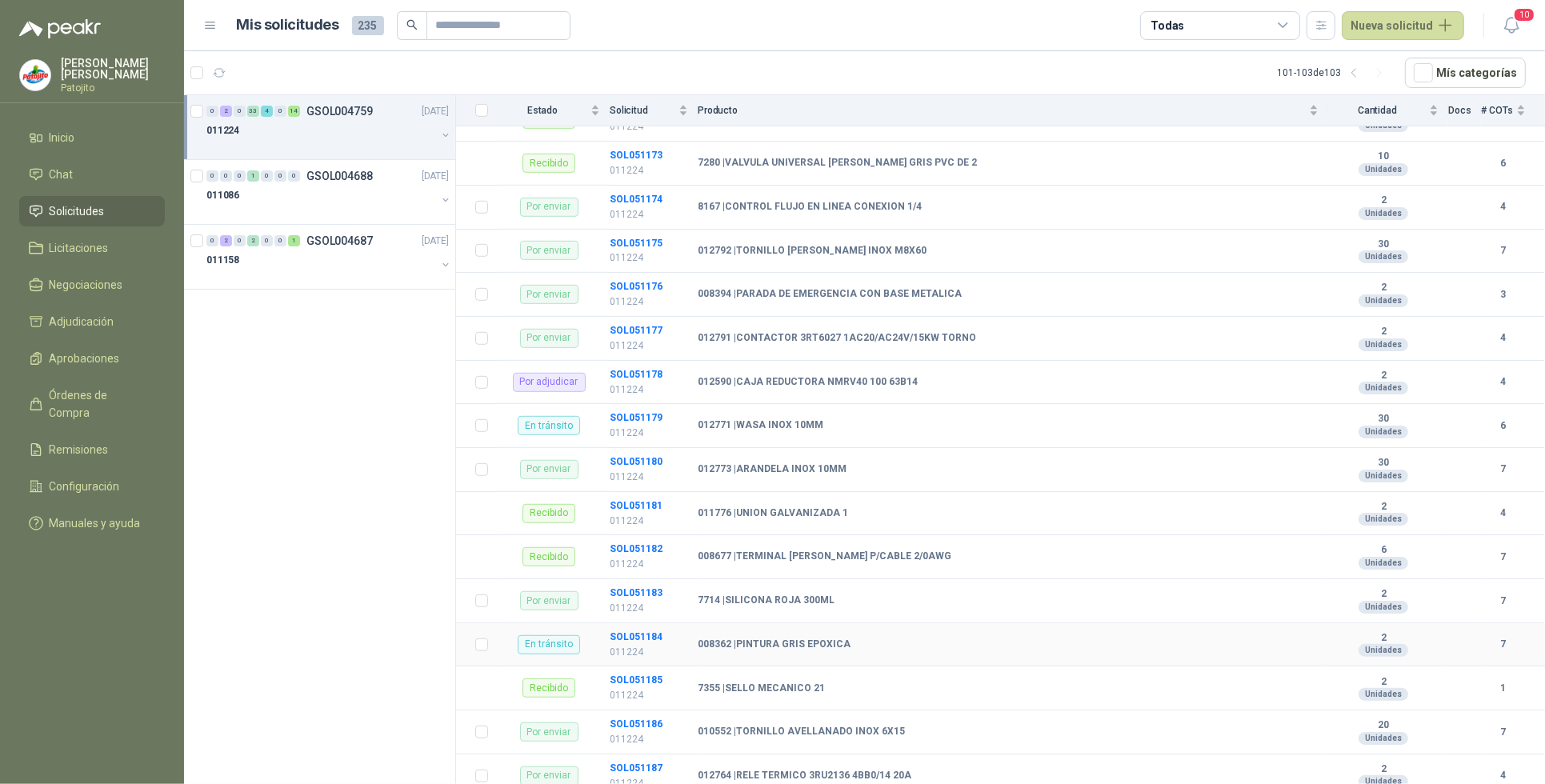
scroll to position [1000, 0]
click at [632, 380] on b "SOL051178" at bounding box center [636, 375] width 53 height 12
